Goal: Information Seeking & Learning: Learn about a topic

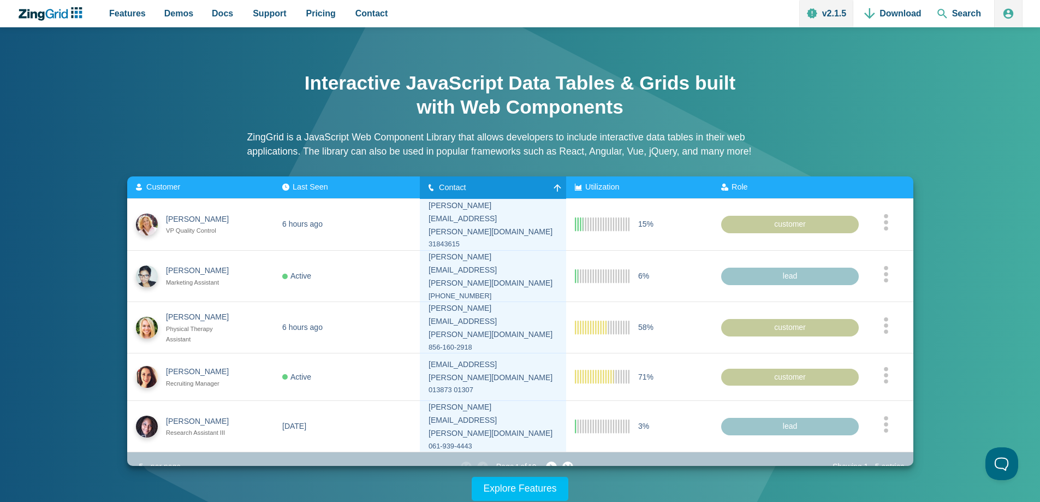
click at [450, 189] on span "Contact" at bounding box center [452, 186] width 27 height 9
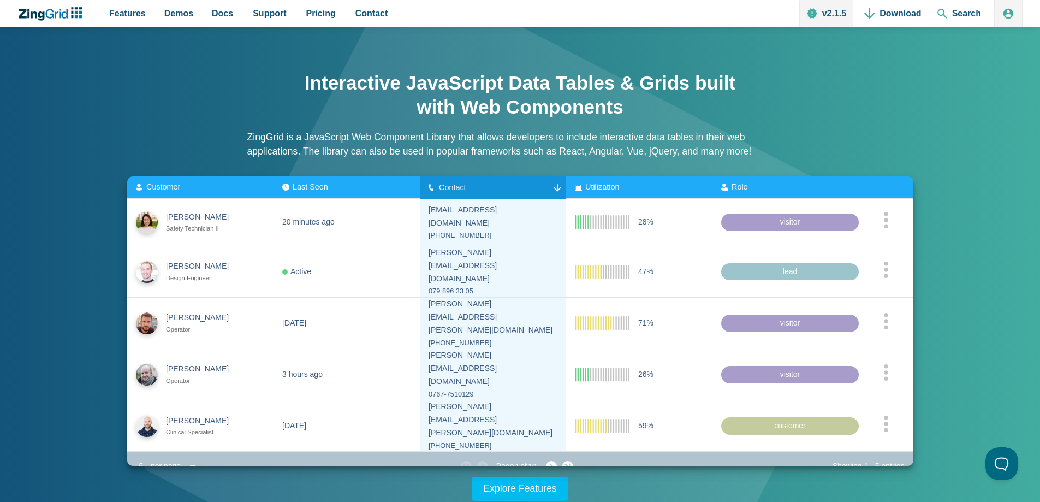
click at [450, 189] on span "Contact" at bounding box center [452, 186] width 27 height 9
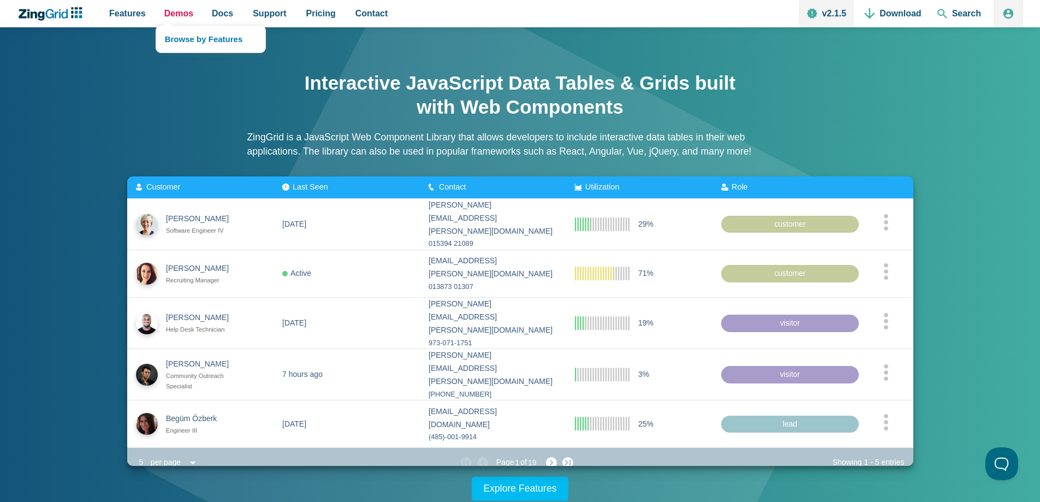
click at [176, 11] on span "Demos" at bounding box center [178, 13] width 29 height 15
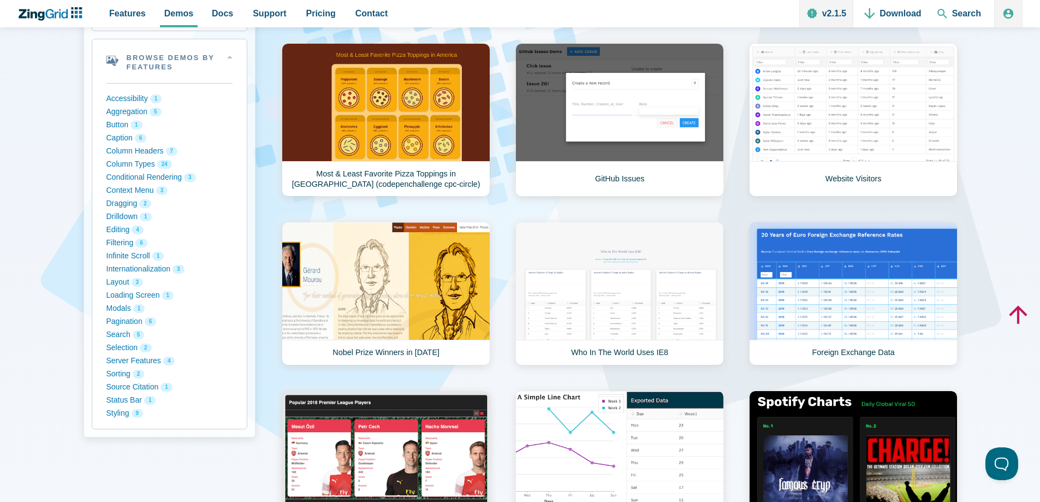
scroll to position [109, 0]
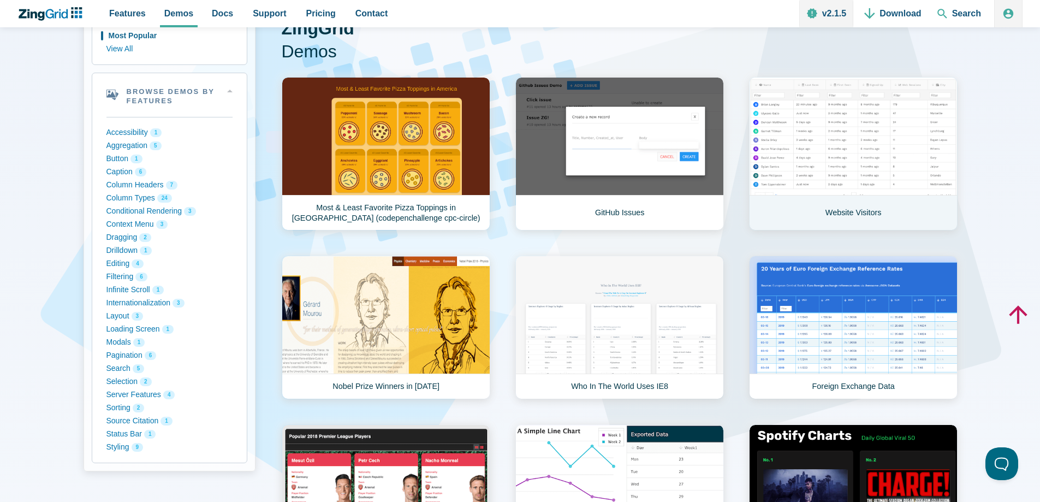
click at [815, 142] on link "Website Visitors" at bounding box center [853, 153] width 209 height 153
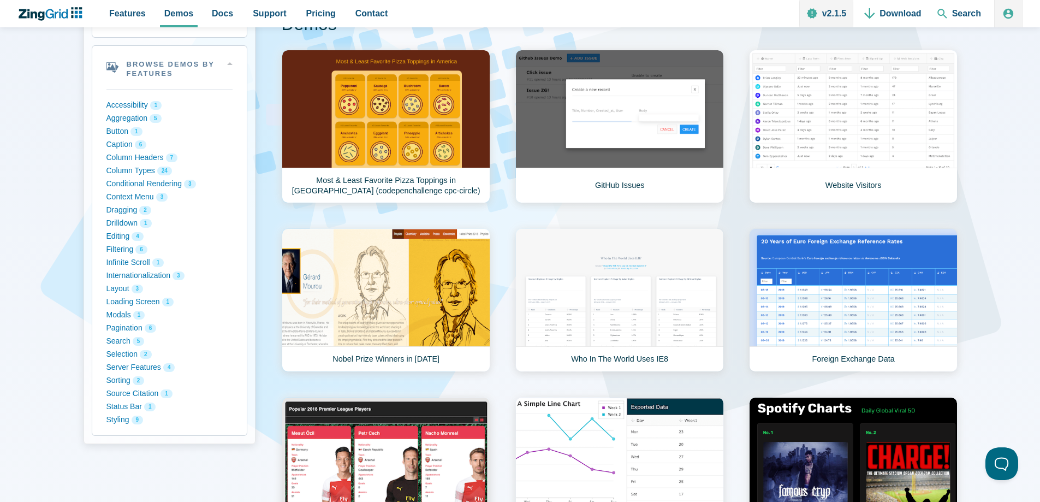
scroll to position [0, 0]
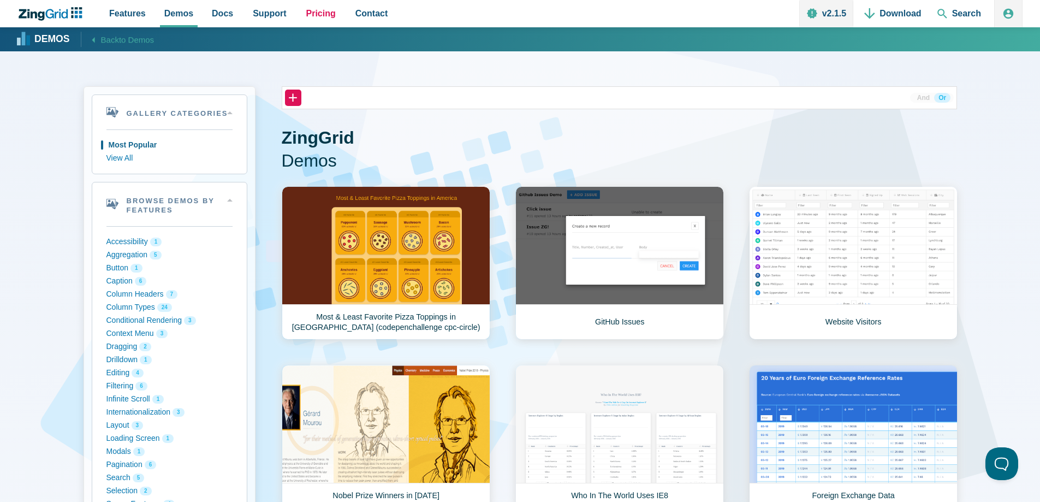
click at [307, 8] on span "Pricing" at bounding box center [320, 13] width 29 height 15
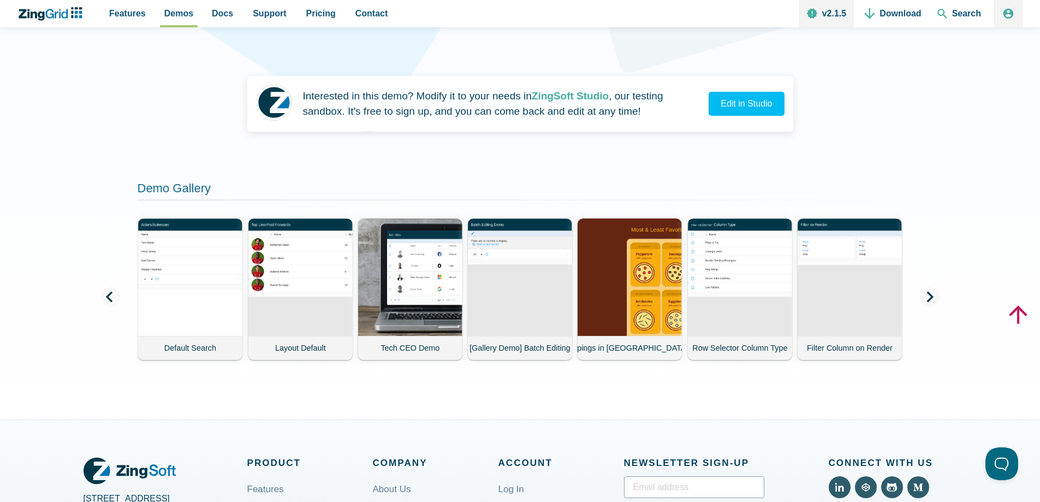
scroll to position [491, 0]
